Goal: Information Seeking & Learning: Check status

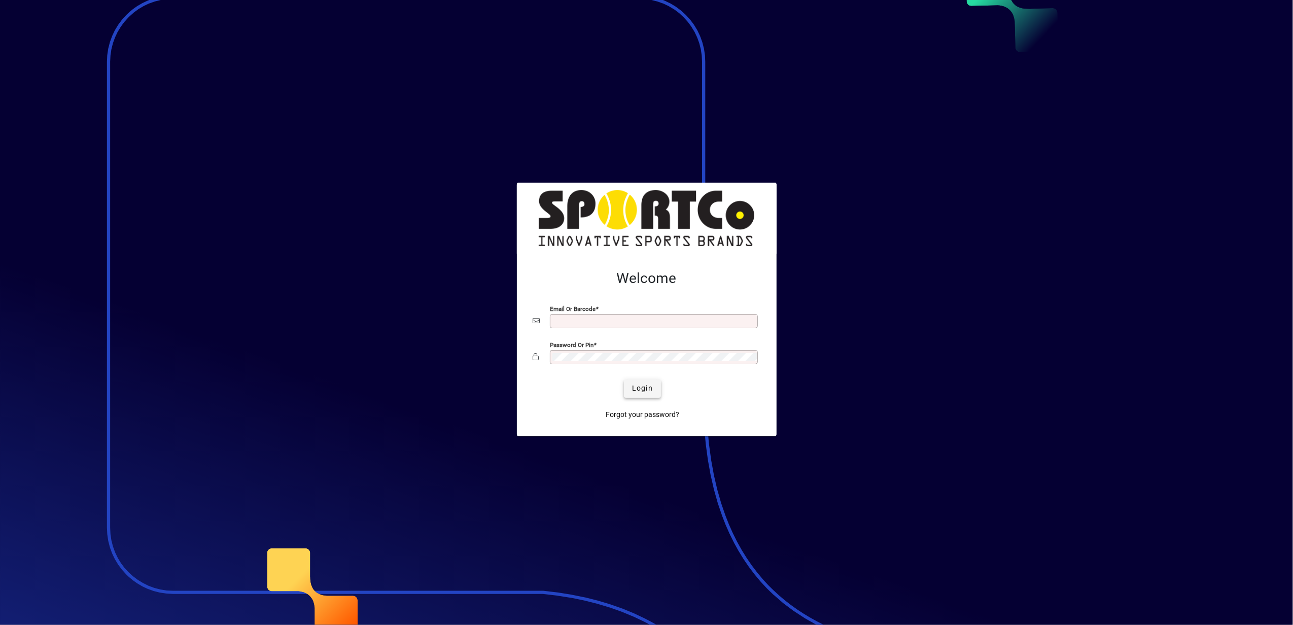
type input "**********"
click at [637, 389] on span "Login" at bounding box center [642, 388] width 21 height 11
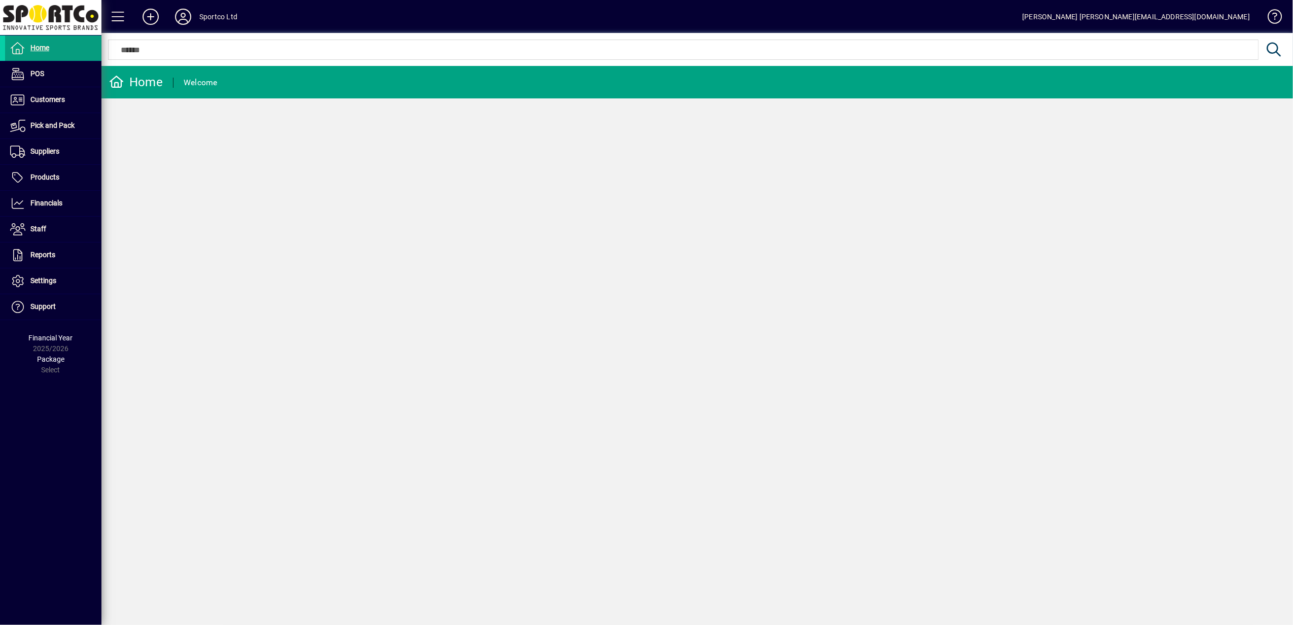
click at [123, 80] on icon at bounding box center [116, 82] width 15 height 12
click at [48, 308] on span "Support" at bounding box center [42, 306] width 25 height 8
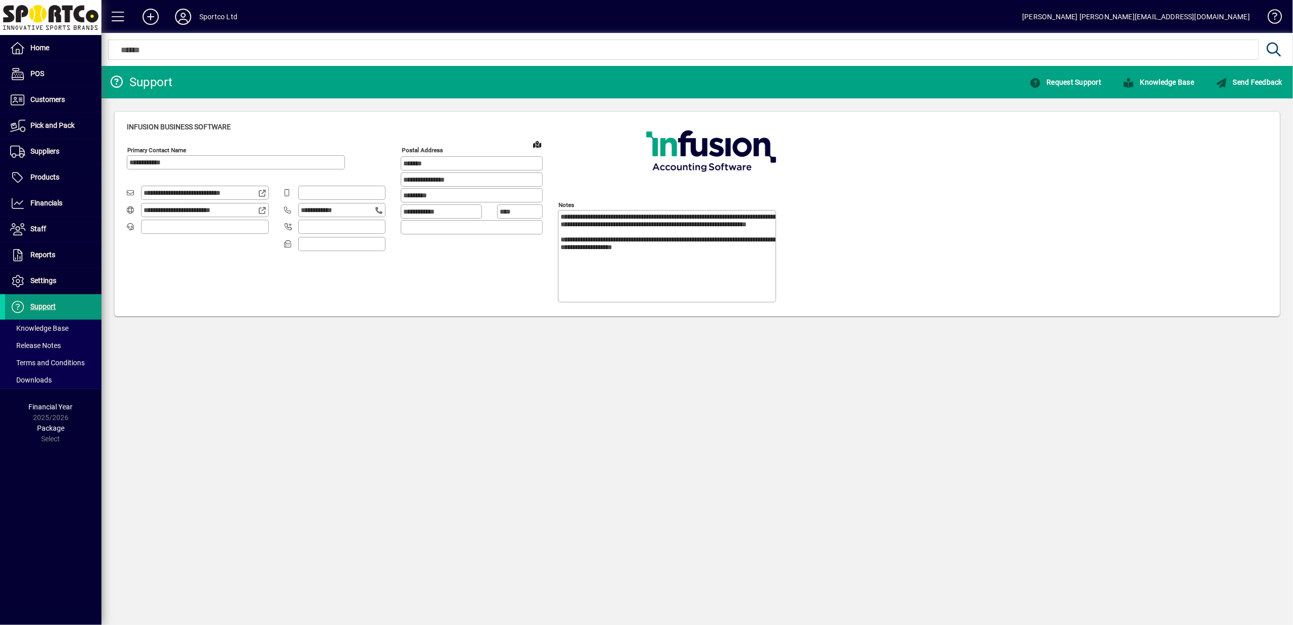
type input "**********"
click at [1139, 81] on span "Knowledge Base" at bounding box center [1159, 82] width 72 height 8
click at [54, 76] on span at bounding box center [53, 74] width 96 height 24
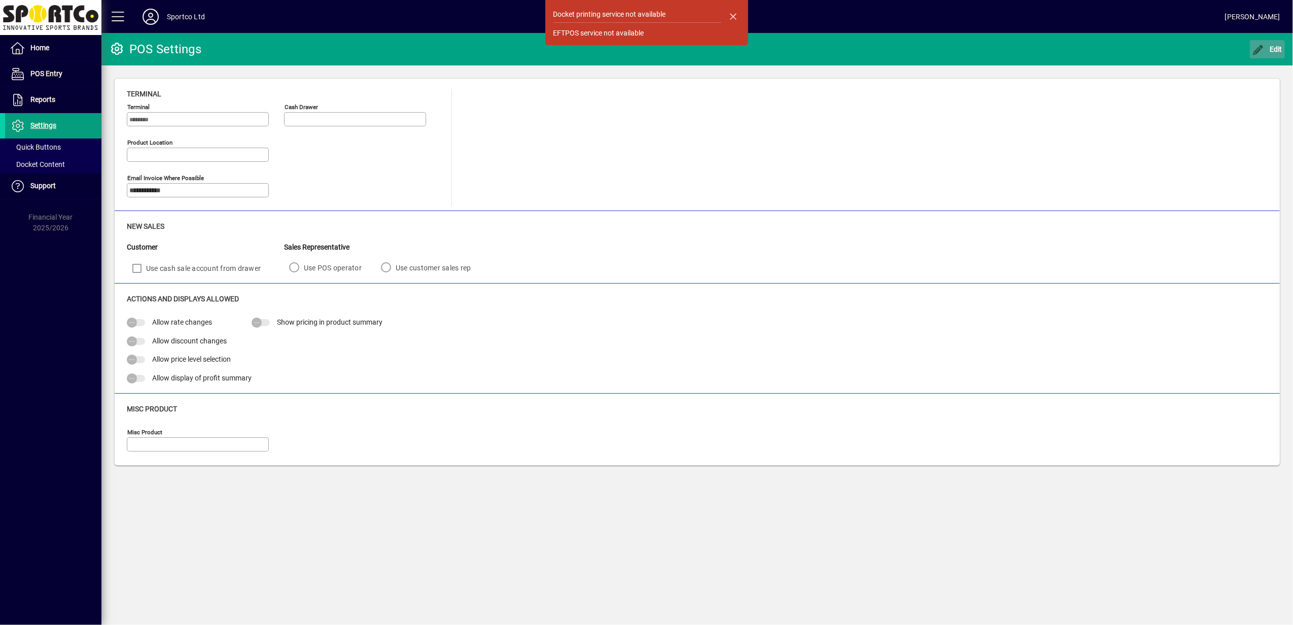
click at [1265, 49] on icon "button" at bounding box center [1259, 50] width 13 height 10
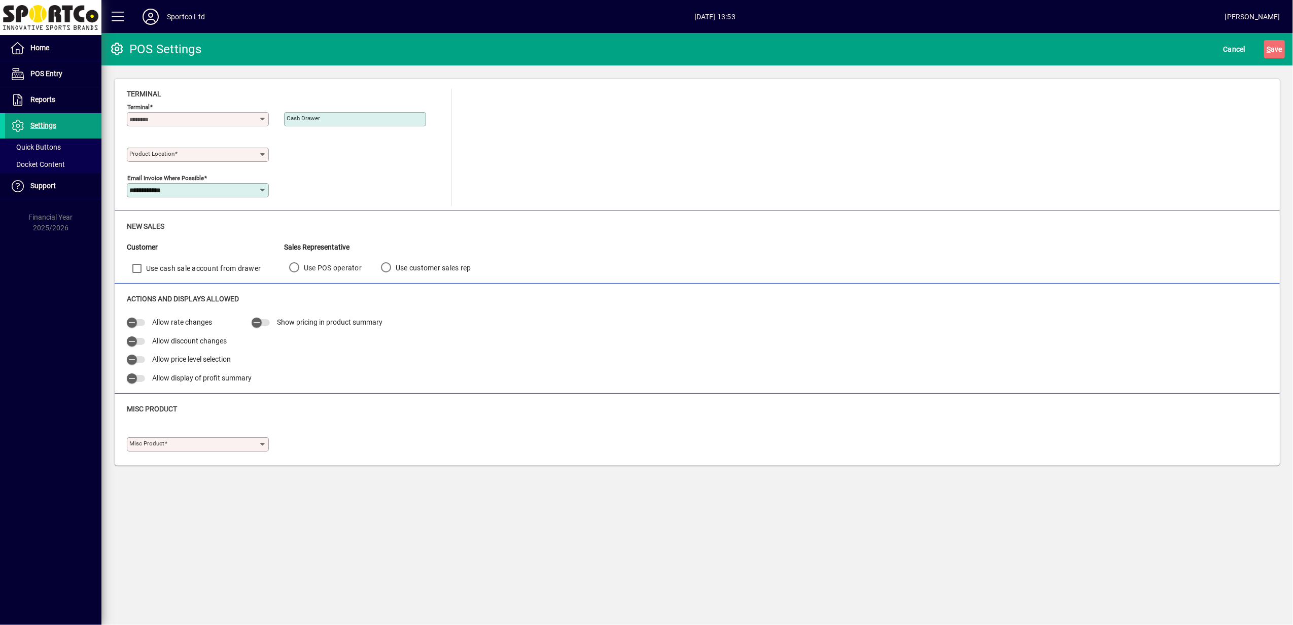
click at [264, 120] on icon at bounding box center [263, 119] width 8 height 8
click at [398, 170] on div "**********" at bounding box center [284, 188] width 315 height 36
click at [262, 153] on icon at bounding box center [263, 155] width 8 height 8
click at [397, 188] on div "**********" at bounding box center [284, 188] width 315 height 36
click at [264, 119] on icon at bounding box center [263, 119] width 8 height 8
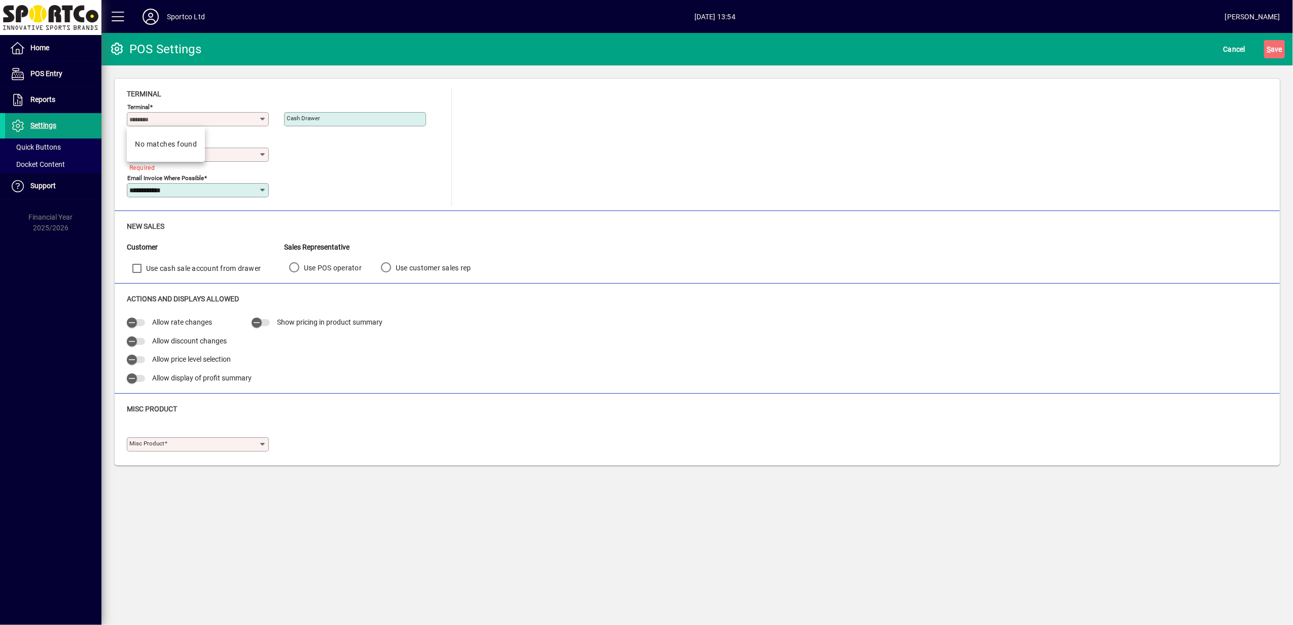
click at [264, 119] on icon at bounding box center [263, 119] width 8 height 8
click at [342, 147] on div "Product location Required" at bounding box center [284, 153] width 315 height 36
click at [50, 148] on span "Quick Buttons" at bounding box center [35, 147] width 51 height 8
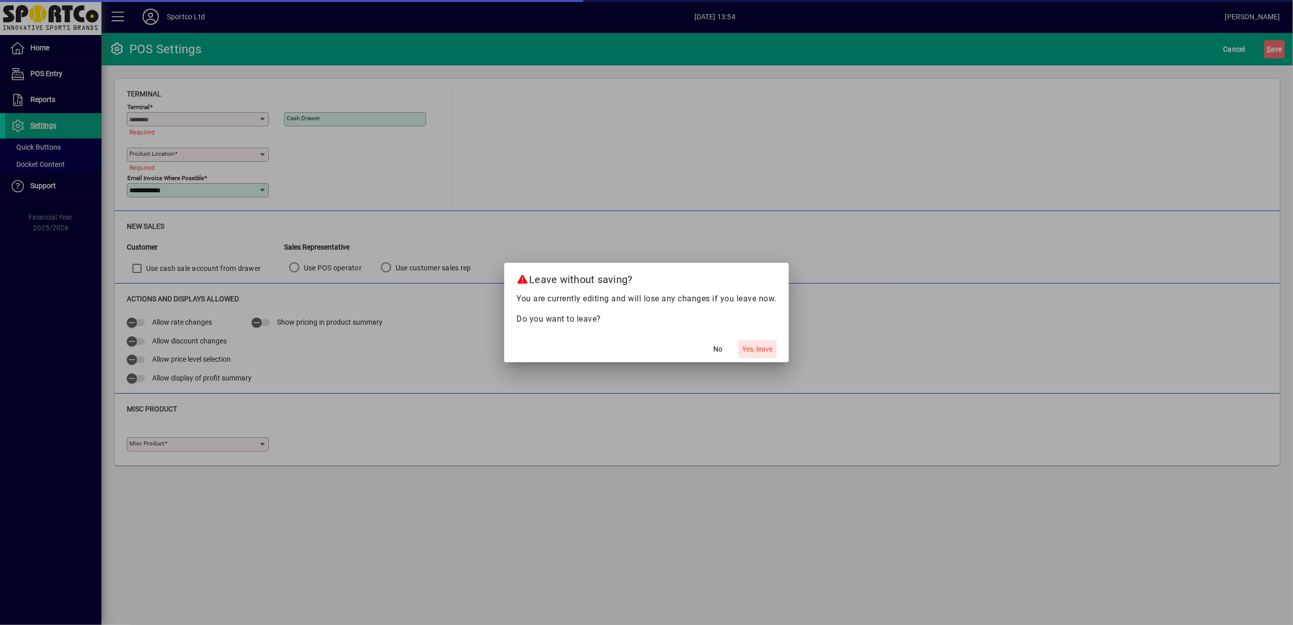
click at [753, 348] on span "Yes, leave" at bounding box center [757, 349] width 30 height 11
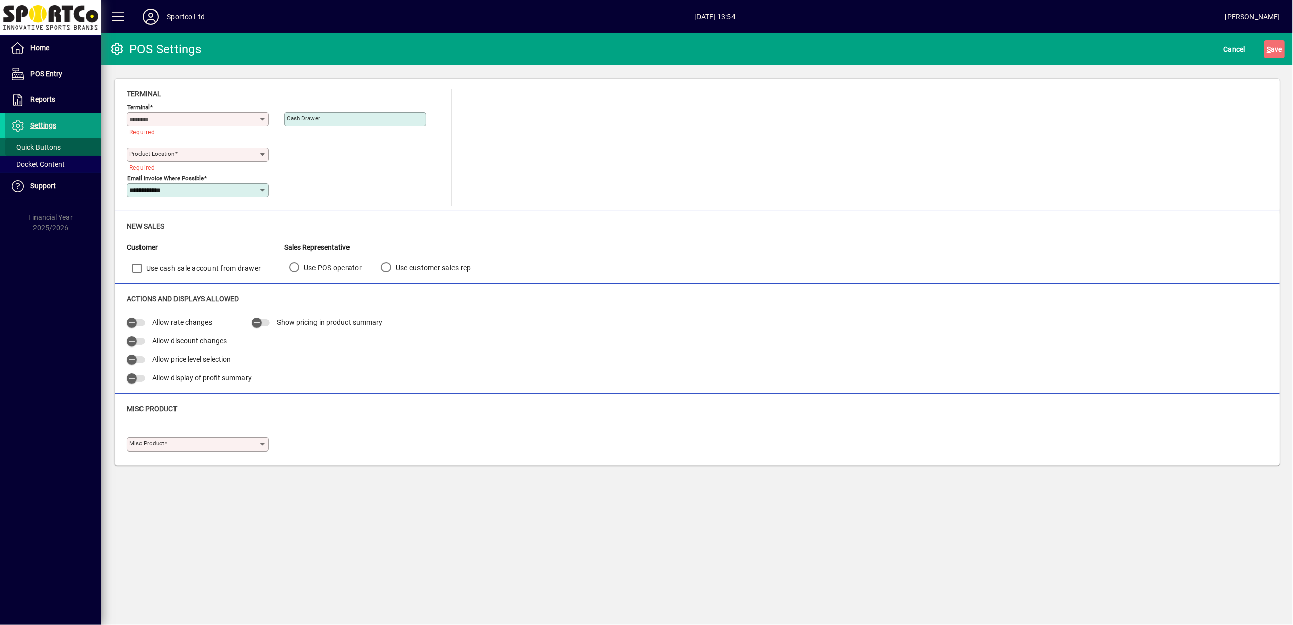
click at [39, 148] on span "Quick Buttons" at bounding box center [35, 147] width 51 height 8
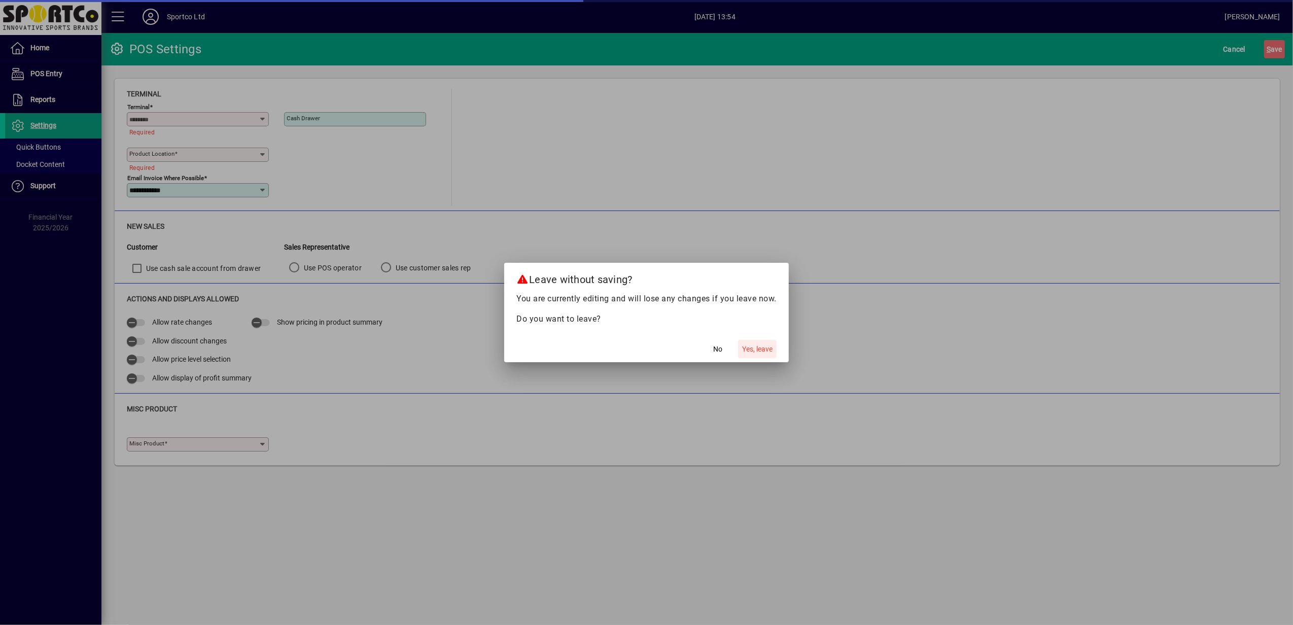
drag, startPoint x: 766, startPoint y: 349, endPoint x: 496, endPoint y: 279, distance: 279.0
click at [755, 346] on span "Yes, leave" at bounding box center [757, 349] width 30 height 11
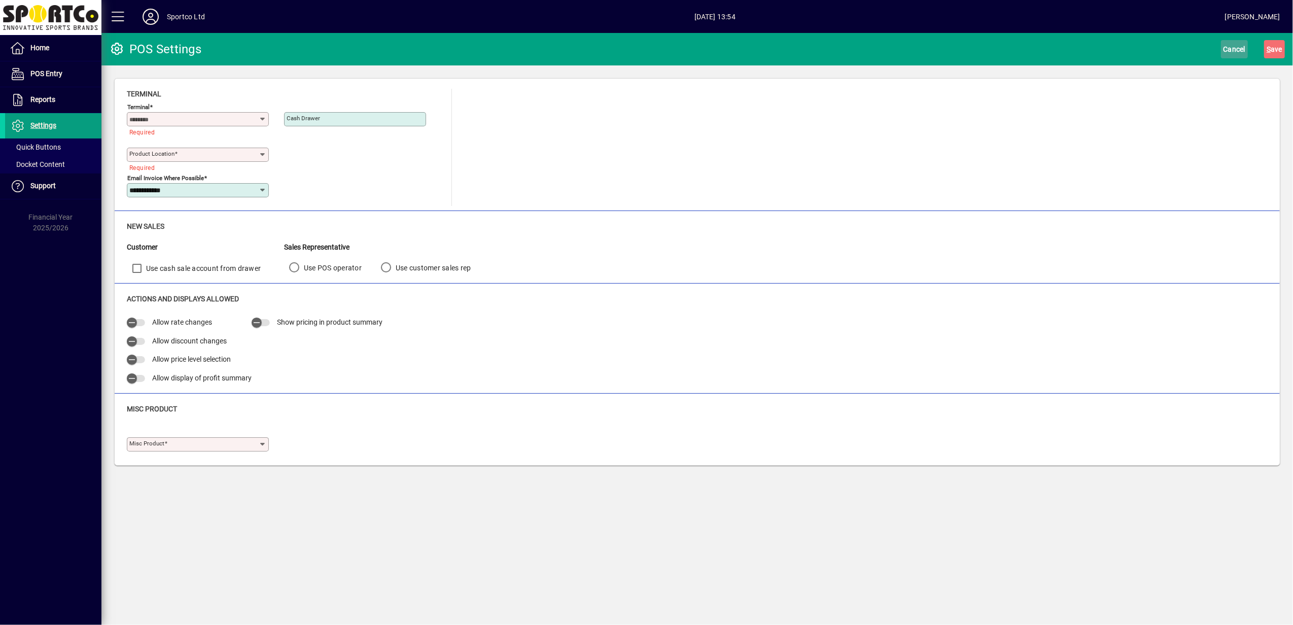
click at [1231, 47] on span "Cancel" at bounding box center [1235, 49] width 22 height 16
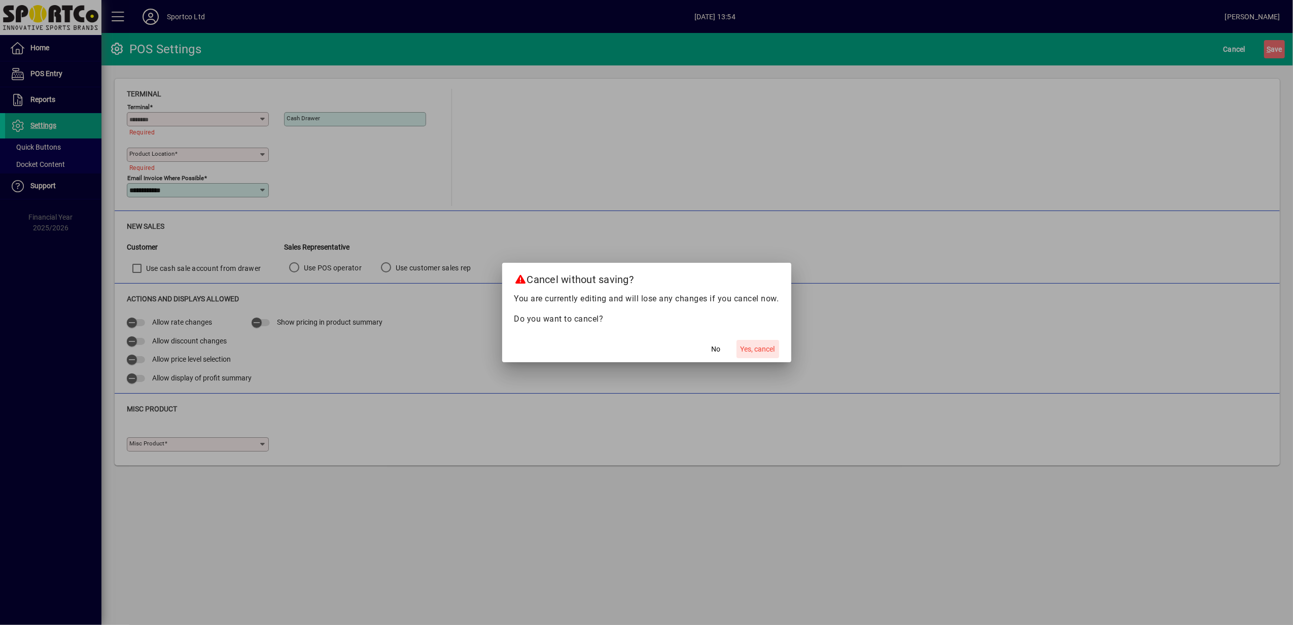
click at [751, 347] on span "Yes, cancel" at bounding box center [758, 349] width 35 height 11
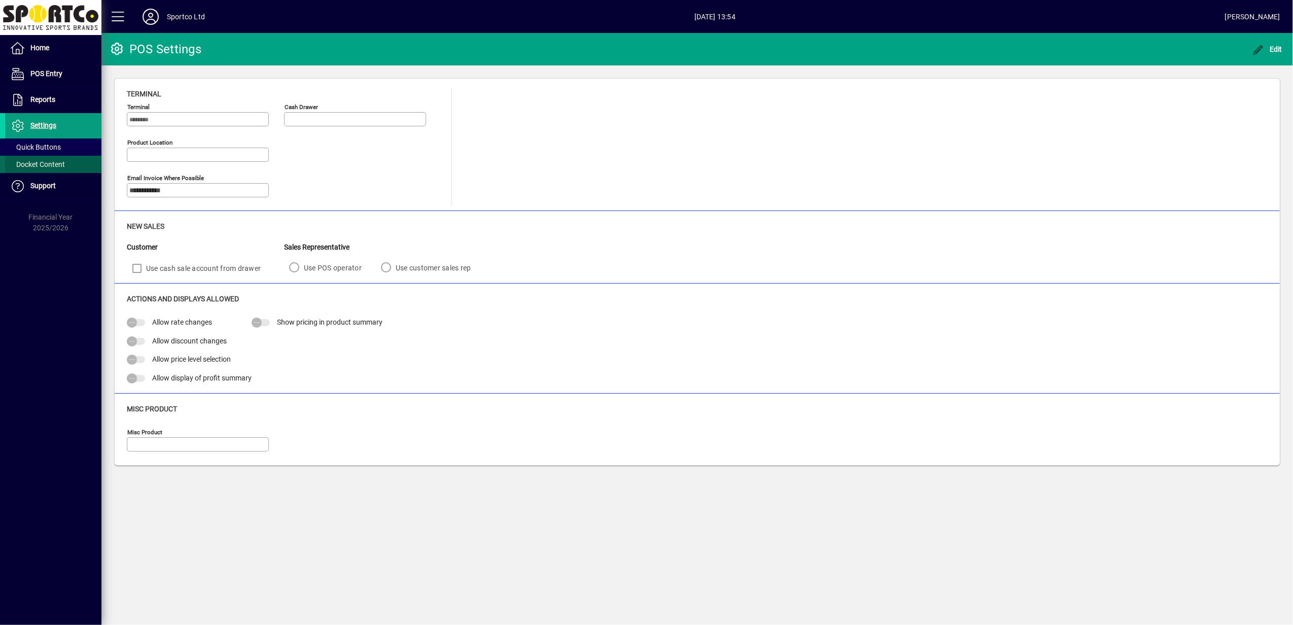
click at [47, 164] on span "Docket Content" at bounding box center [37, 164] width 55 height 8
click at [47, 163] on span "Docket Content" at bounding box center [37, 164] width 55 height 8
click at [41, 147] on span "Quick Buttons" at bounding box center [35, 147] width 51 height 8
click at [23, 73] on icon at bounding box center [17, 74] width 15 height 12
click at [25, 47] on icon at bounding box center [17, 48] width 15 height 12
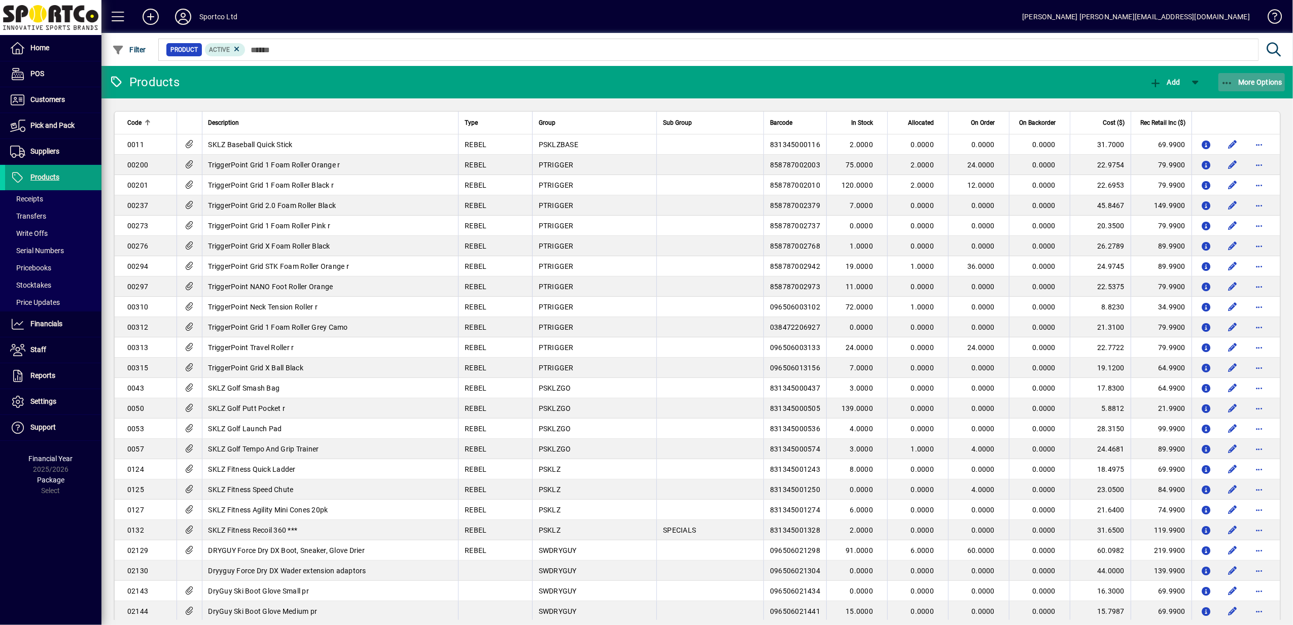
click at [1227, 80] on icon "button" at bounding box center [1227, 83] width 13 height 10
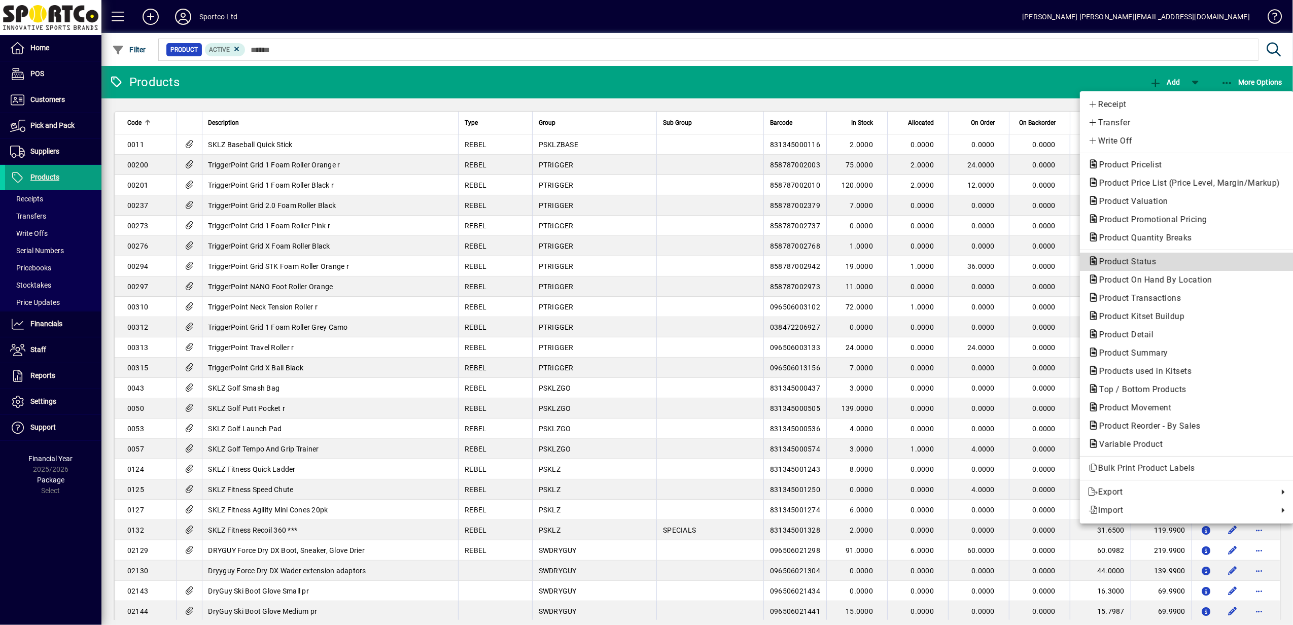
click at [1137, 260] on span "Product Status" at bounding box center [1124, 262] width 73 height 10
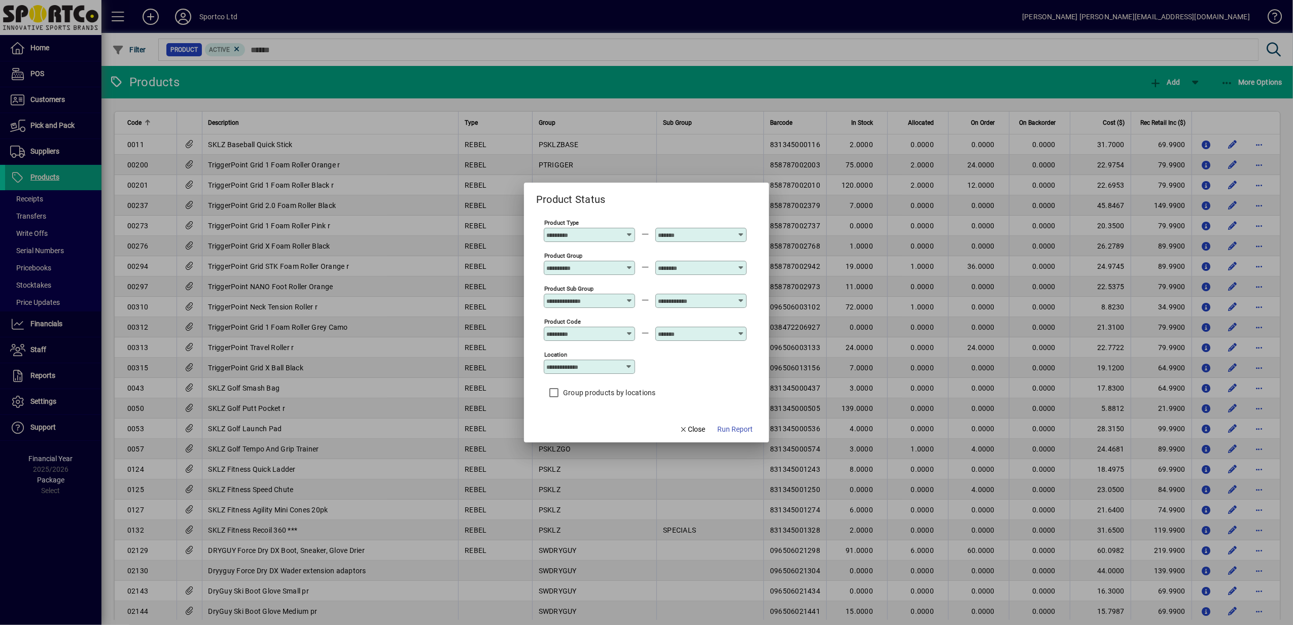
click at [628, 264] on icon at bounding box center [630, 264] width 8 height 0
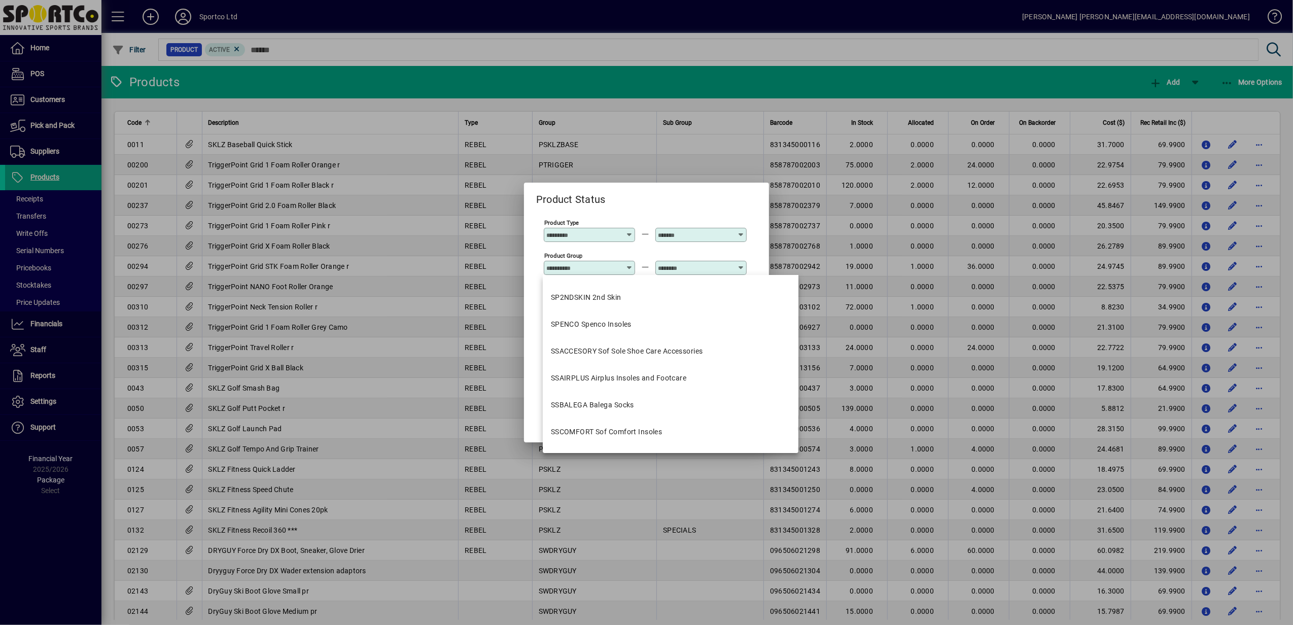
scroll to position [1150, 0]
click at [597, 404] on div "SSBALEGA Balega Socks" at bounding box center [592, 404] width 83 height 11
type input "**********"
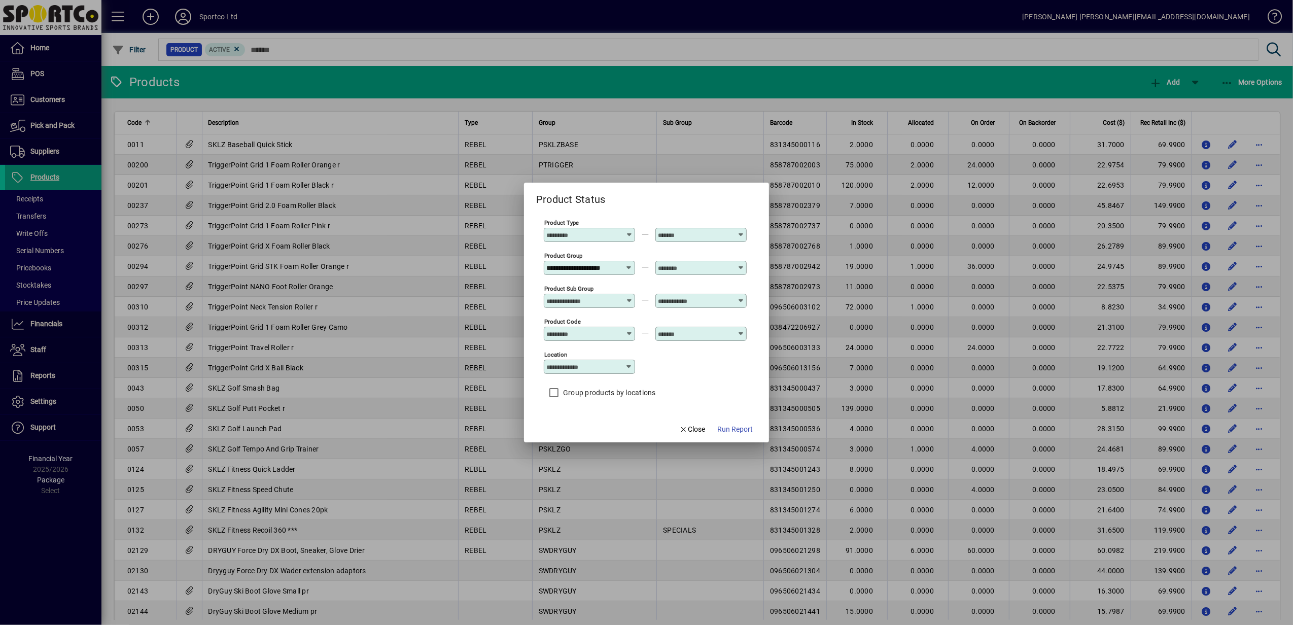
scroll to position [0, 0]
click at [740, 264] on icon at bounding box center [741, 264] width 8 height 0
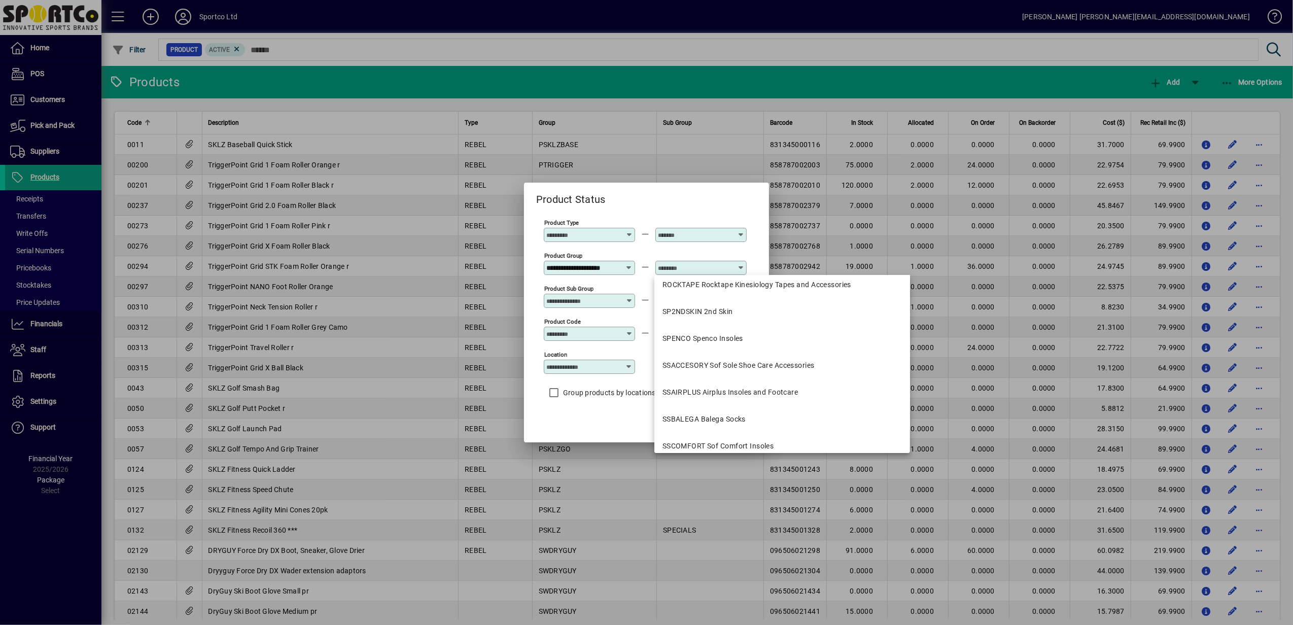
scroll to position [1150, 0]
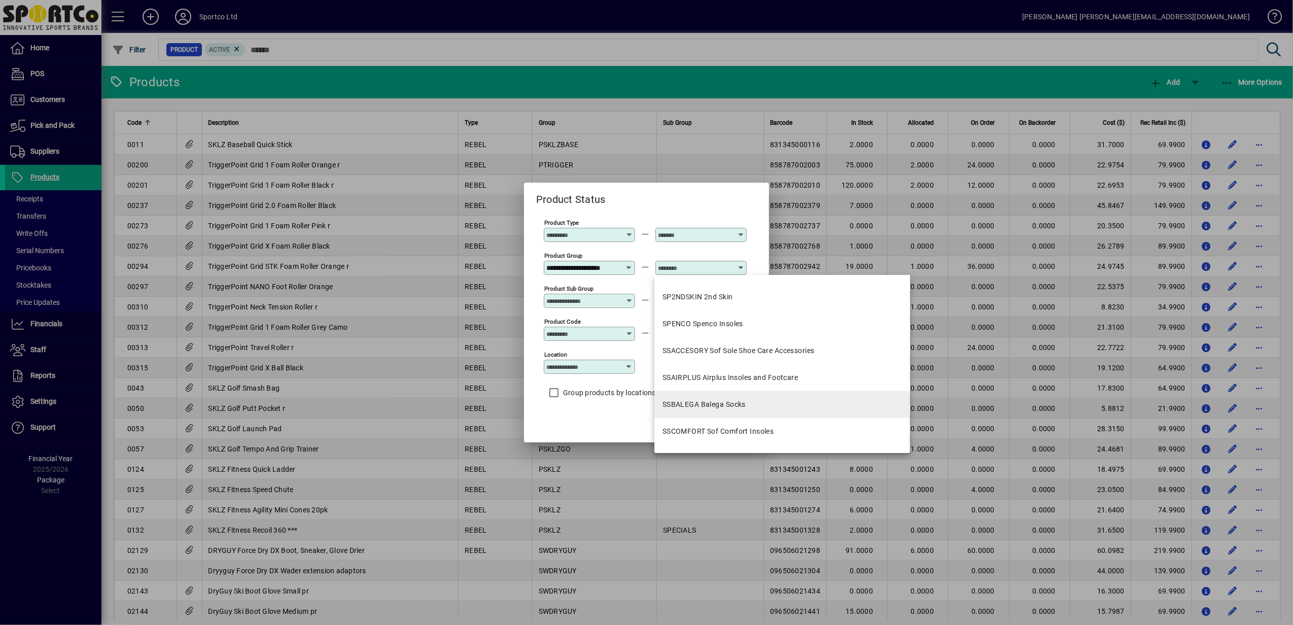
click at [719, 401] on div "SSBALEGA Balega Socks" at bounding box center [704, 404] width 83 height 11
type input "**********"
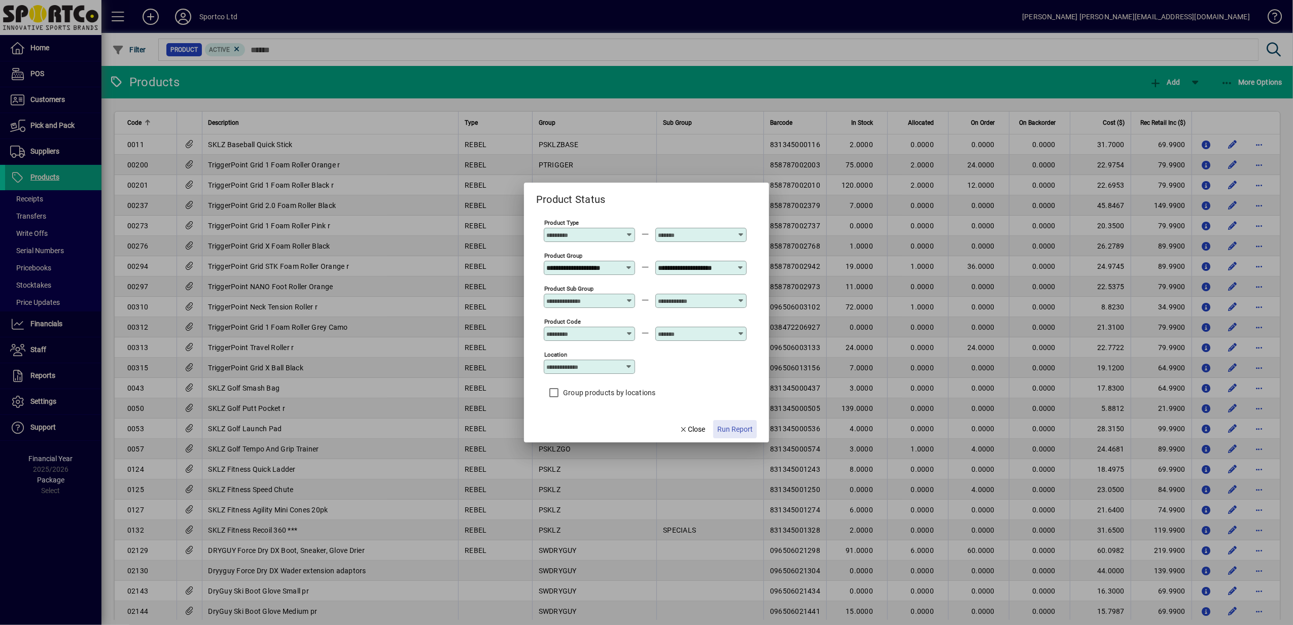
scroll to position [0, 0]
click at [736, 428] on span "Run Report" at bounding box center [735, 429] width 36 height 11
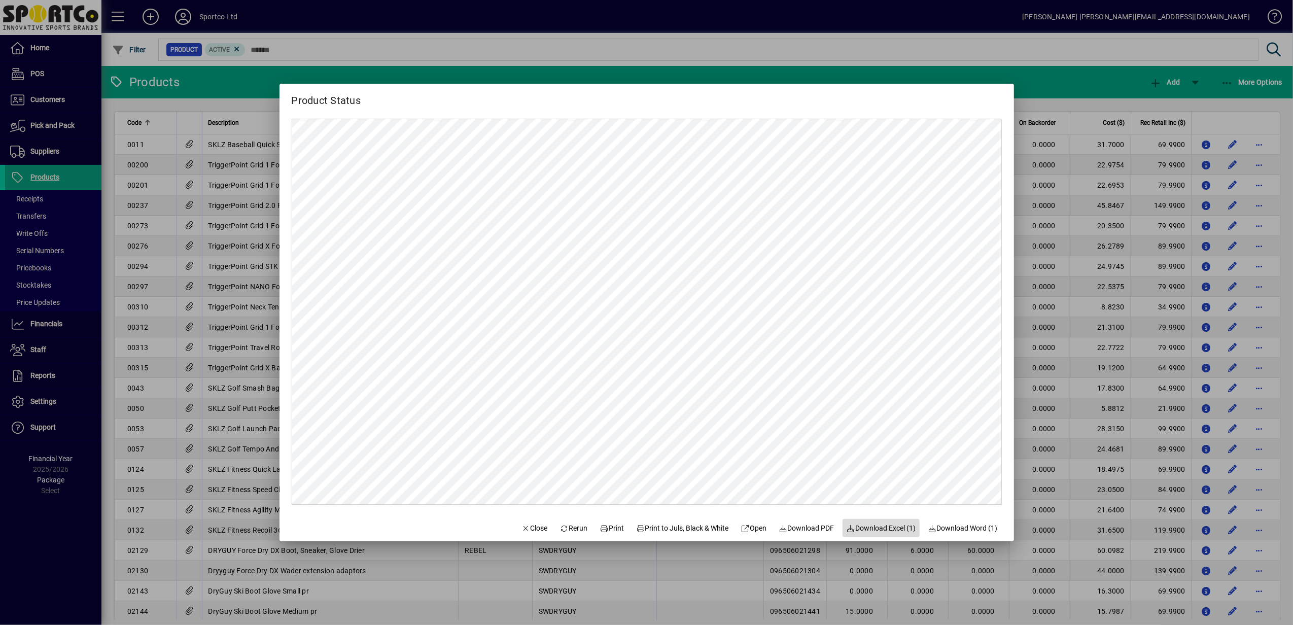
click at [871, 528] on span "Download Excel (1)" at bounding box center [882, 528] width 70 height 11
